Goal: Task Accomplishment & Management: Use online tool/utility

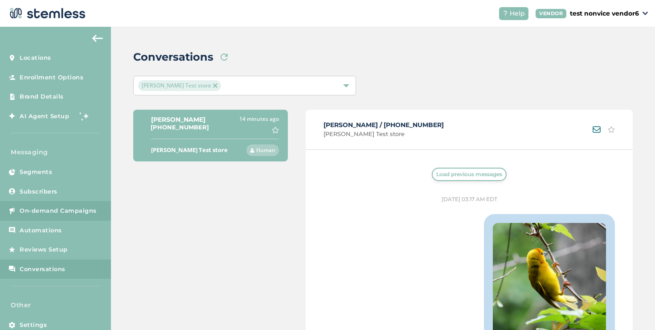
scroll to position [1320, 0]
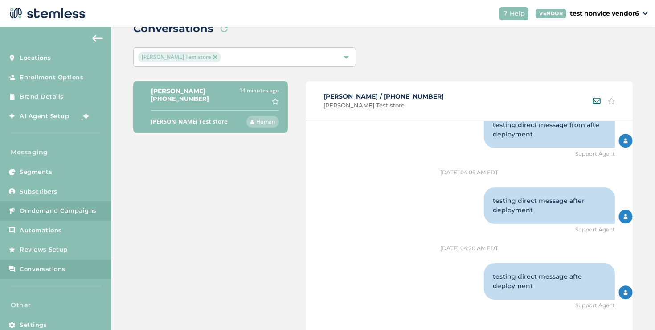
click at [74, 209] on span "On-demand Campaigns" at bounding box center [58, 210] width 77 height 9
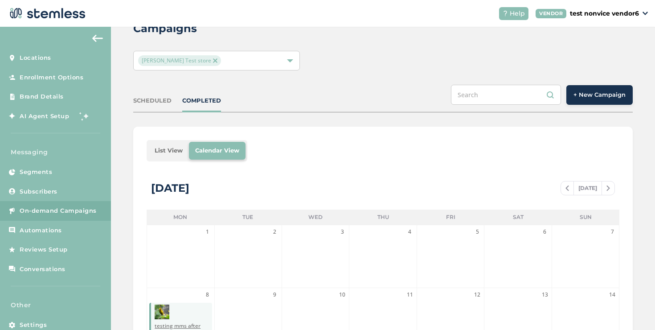
click at [598, 98] on span "+ New Campaign" at bounding box center [599, 94] width 52 height 9
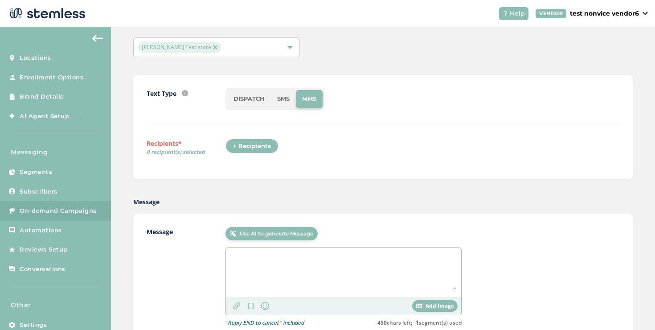
scroll to position [43, 0]
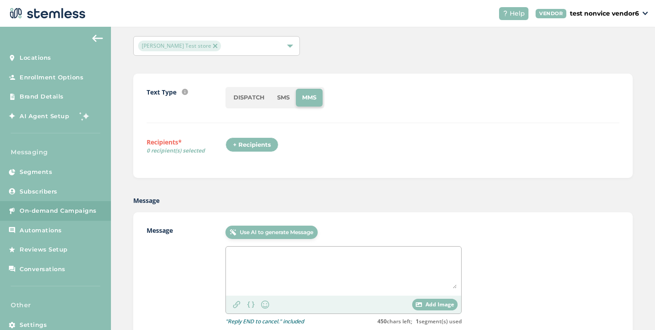
click at [257, 152] on div "+ Recipients" at bounding box center [254, 147] width 58 height 20
click at [256, 143] on div "+ Recipients" at bounding box center [251, 144] width 53 height 15
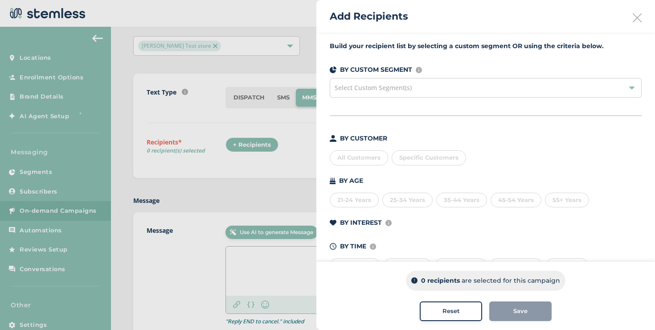
click at [410, 155] on span "Specific Customers" at bounding box center [428, 157] width 59 height 7
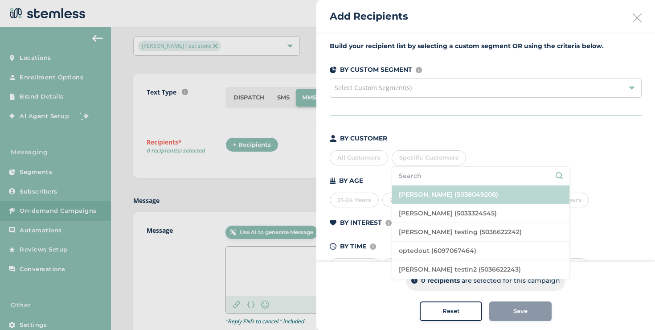
click at [420, 192] on li "[PERSON_NAME] (5038049208)" at bounding box center [480, 194] width 177 height 19
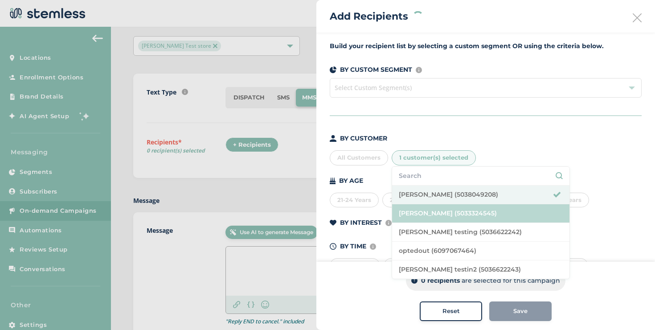
click at [421, 212] on li "[PERSON_NAME] (5033324545)" at bounding box center [480, 213] width 177 height 19
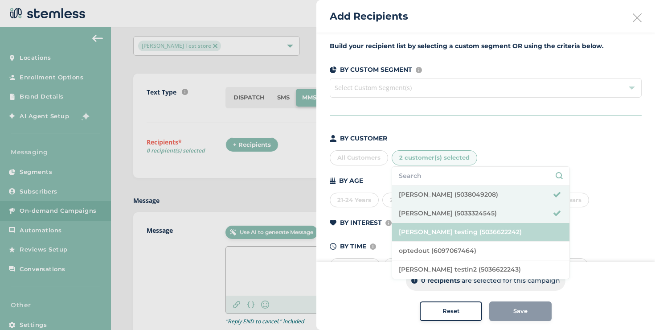
click at [424, 229] on li "[PERSON_NAME] testing (5036622242)" at bounding box center [480, 232] width 177 height 19
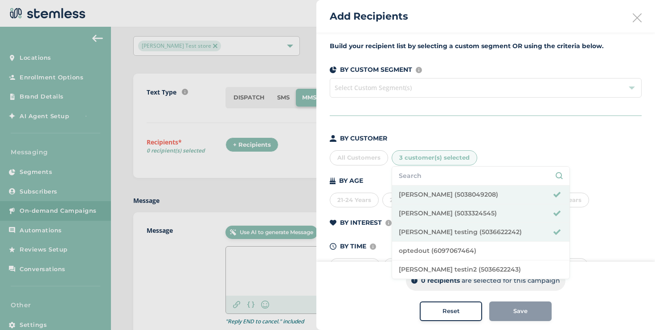
click at [512, 307] on div "Save" at bounding box center [520, 311] width 62 height 20
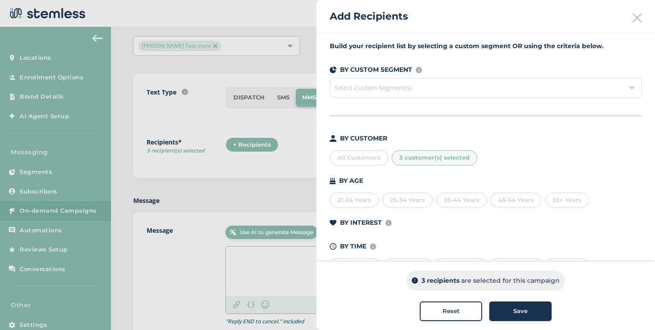
click at [513, 310] on span "Save" at bounding box center [520, 311] width 14 height 9
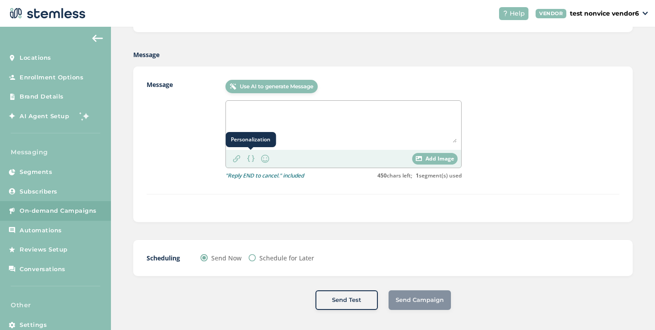
scroll to position [211, 0]
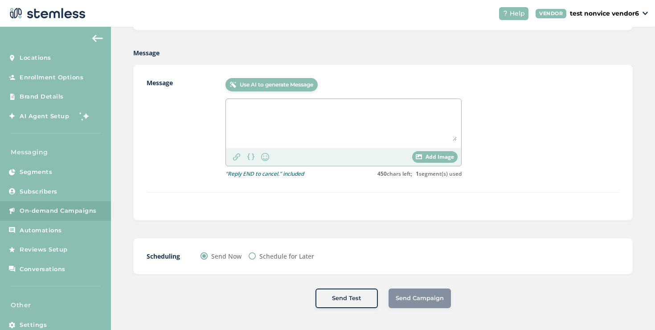
click at [324, 128] on textarea at bounding box center [343, 121] width 226 height 37
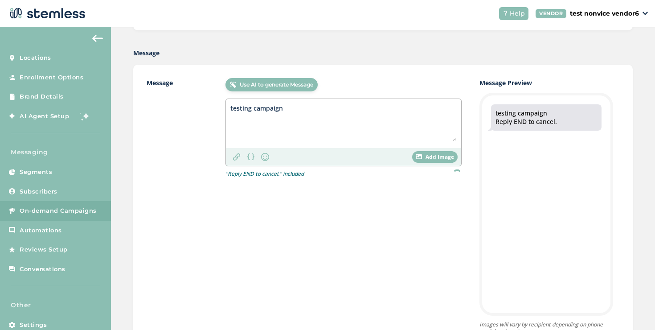
type textarea "testing campaign"
click at [413, 153] on div "Add Image" at bounding box center [434, 157] width 45 height 12
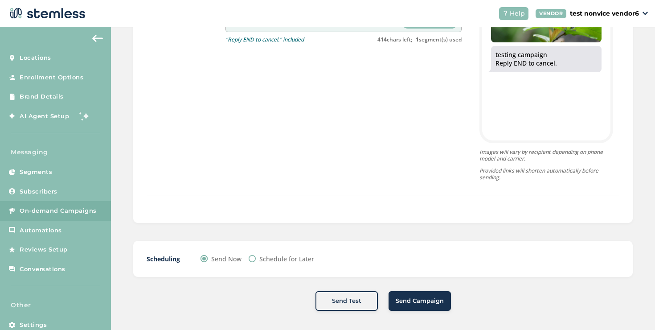
scroll to position [386, 0]
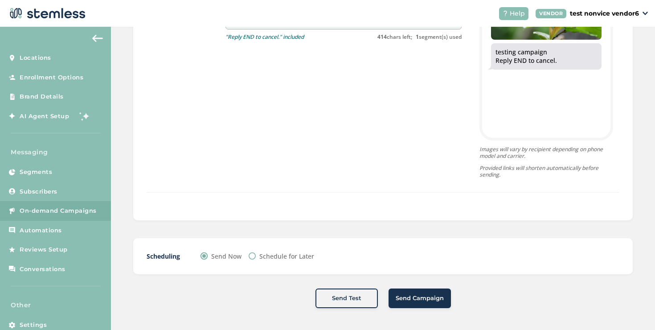
click at [287, 255] on label "Schedule for Later" at bounding box center [286, 255] width 55 height 9
click at [256, 255] on input "Schedule for Later" at bounding box center [252, 255] width 7 height 7
radio input "true"
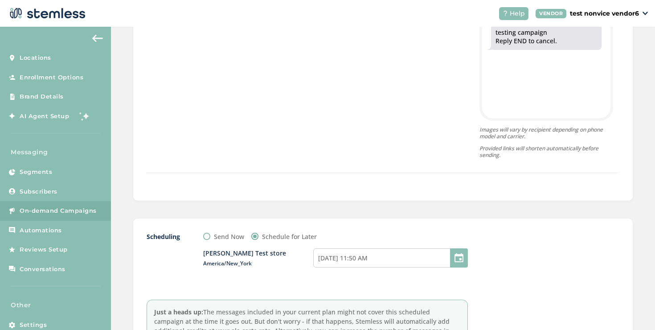
scroll to position [426, 0]
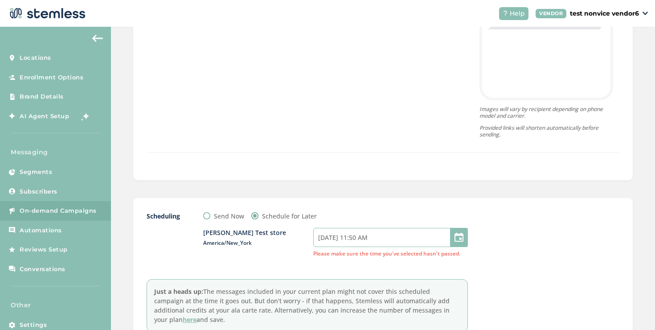
click at [354, 237] on input "[DATE] 11:50 AM" at bounding box center [390, 237] width 155 height 19
select select "4"
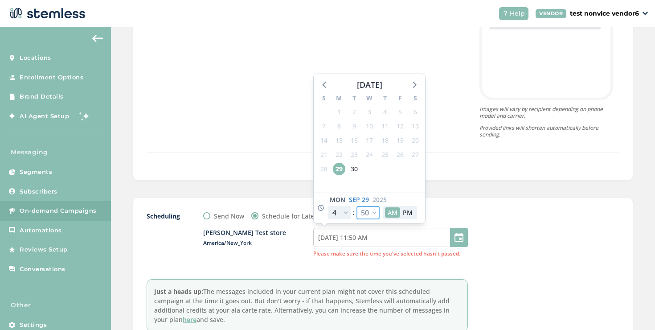
click at [363, 213] on select "00 05 10 15 20 25 30 35 40 45 50 55" at bounding box center [367, 212] width 23 height 13
select select "55"
click at [356, 206] on select "00 05 10 15 20 25 30 35 40 45 50 55" at bounding box center [367, 212] width 23 height 13
type input "[DATE] 11:55 AM"
select select "55"
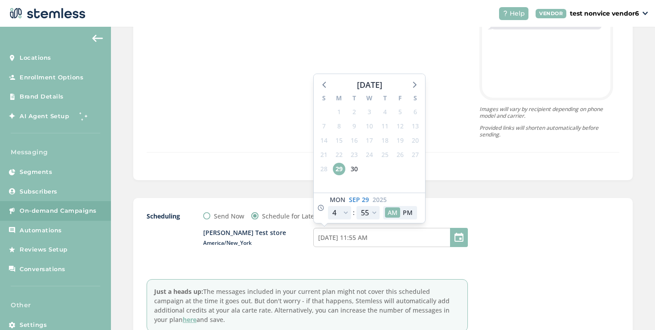
click at [473, 209] on div "Scheduling Send Now Schedule for Later [PERSON_NAME] Test store America/New_Yor…" at bounding box center [382, 271] width 499 height 147
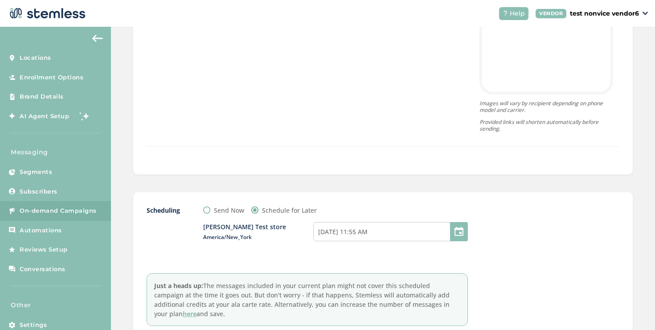
scroll to position [442, 0]
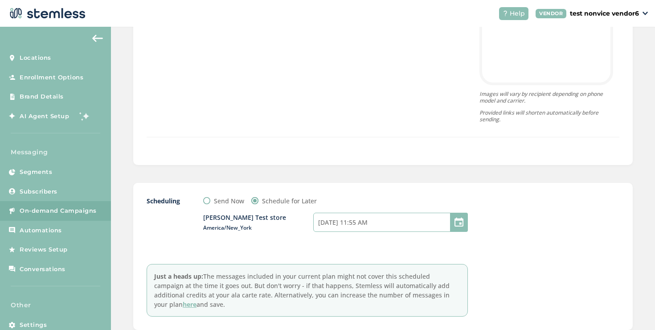
click at [368, 219] on input "[DATE] 11:55 AM" at bounding box center [390, 222] width 155 height 19
select select "4"
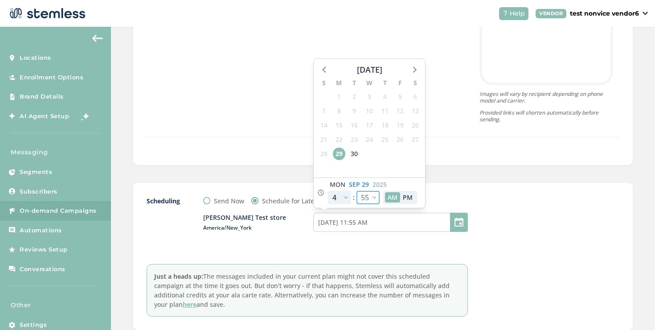
click at [369, 197] on select "00 05 10 15 20 25 30 35 40 45 50 55" at bounding box center [367, 197] width 23 height 13
select select "50"
click at [356, 191] on select "00 05 10 15 20 25 30 35 40 45 50 55" at bounding box center [367, 197] width 23 height 13
type input "[DATE] 11:50 AM"
click at [373, 200] on select "00 05 10 15 20 25 30 35 40 45 50 55" at bounding box center [367, 197] width 23 height 13
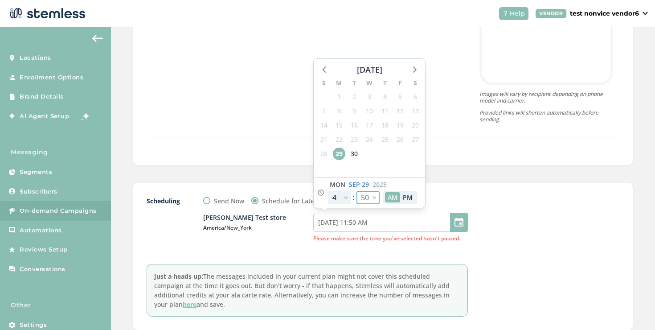
select select "55"
click at [356, 191] on select "00 05 10 15 20 25 30 35 40 45 50 55" at bounding box center [367, 197] width 23 height 13
type input "[DATE] 11:55 AM"
select select "55"
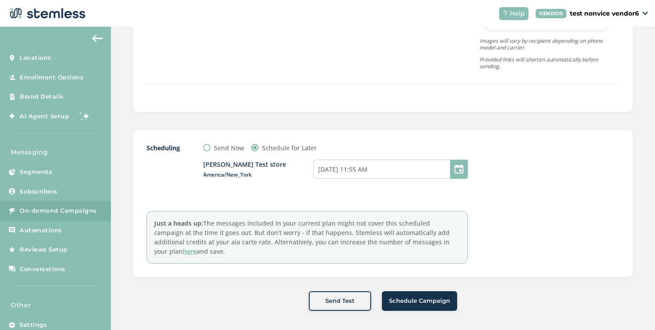
scroll to position [497, 0]
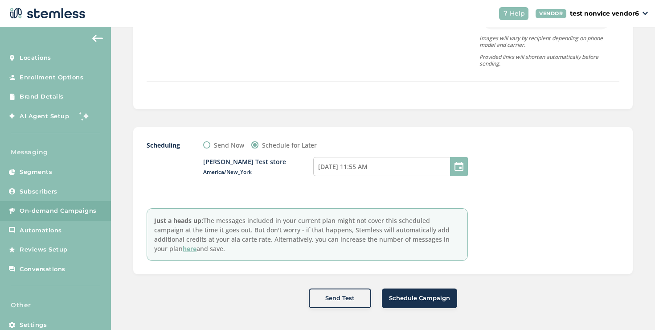
click at [401, 291] on button "Schedule Campaign" at bounding box center [419, 298] width 75 height 20
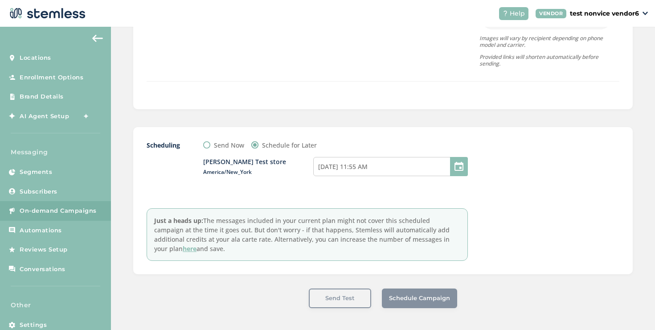
scroll to position [74, 0]
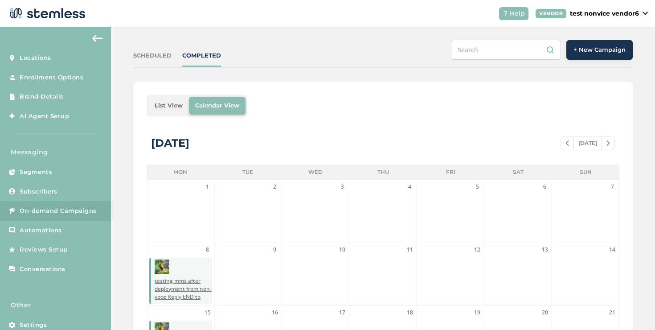
click at [167, 108] on li "List View" at bounding box center [168, 106] width 41 height 18
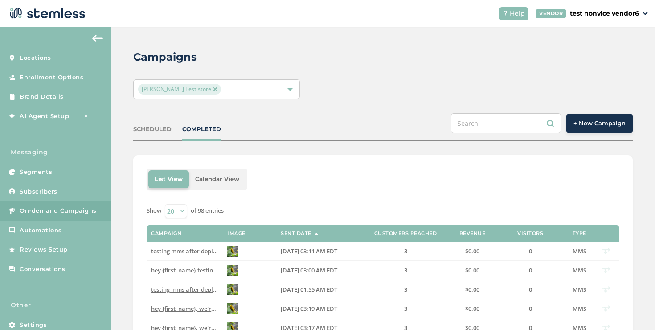
click at [155, 134] on div "SCHEDULED COMPLETED + New Campaign" at bounding box center [382, 127] width 499 height 28
click at [153, 129] on div "SCHEDULED" at bounding box center [152, 129] width 38 height 9
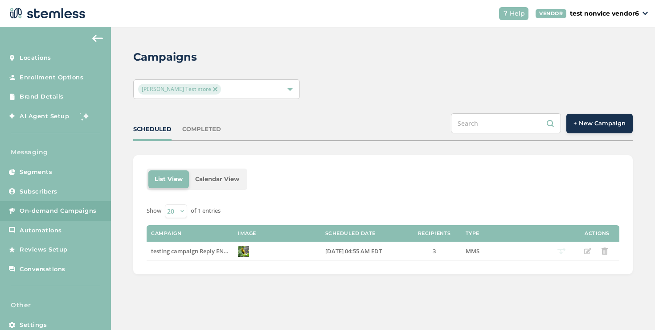
drag, startPoint x: 131, startPoint y: 131, endPoint x: 172, endPoint y: 131, distance: 40.6
click at [172, 131] on div "Campaigns [PERSON_NAME] Test store SCHEDULED COMPLETED + New Campaign List View…" at bounding box center [383, 162] width 544 height 270
copy div "SCHEDULED"
click at [164, 131] on div "SCHEDULED" at bounding box center [152, 129] width 38 height 9
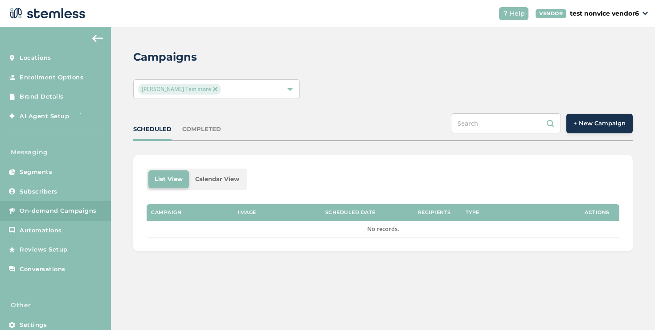
click at [184, 131] on div "COMPLETED" at bounding box center [201, 129] width 39 height 9
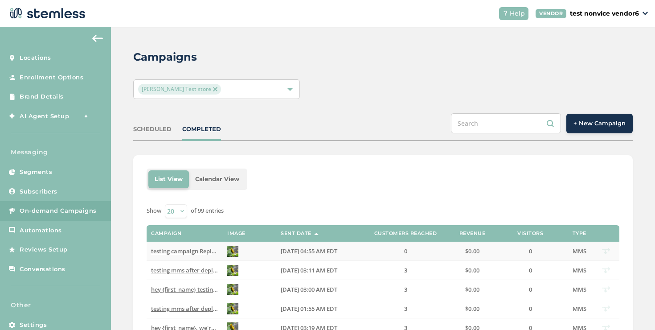
click at [203, 251] on span "testing campaign Reply END to cancel" at bounding box center [202, 251] width 103 height 8
